Goal: Find specific page/section: Find specific page/section

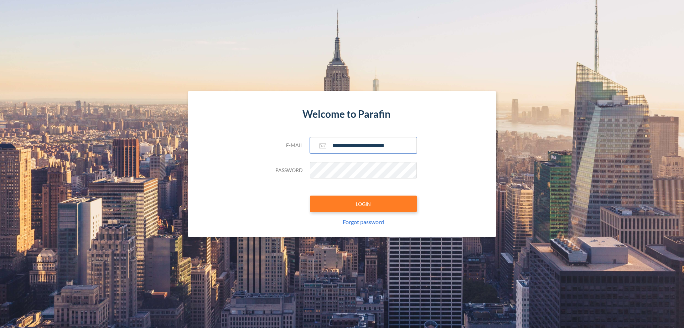
type input "**********"
click at [364, 204] on button "LOGIN" at bounding box center [363, 203] width 107 height 16
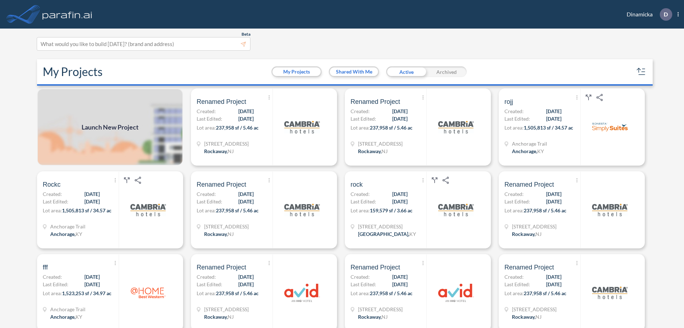
scroll to position [2, 0]
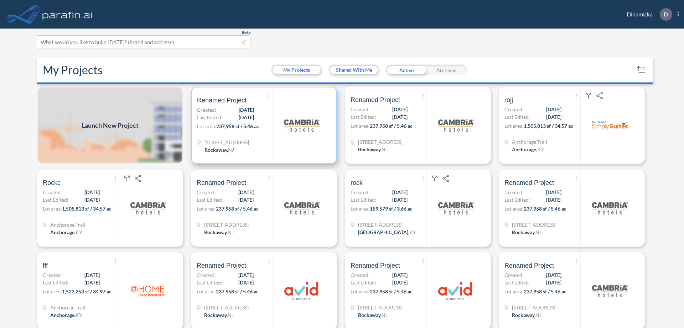
click at [263, 125] on p "Lot area: 237,958 sf / 5.46 ac" at bounding box center [235, 127] width 76 height 10
